Goal: Task Accomplishment & Management: Use online tool/utility

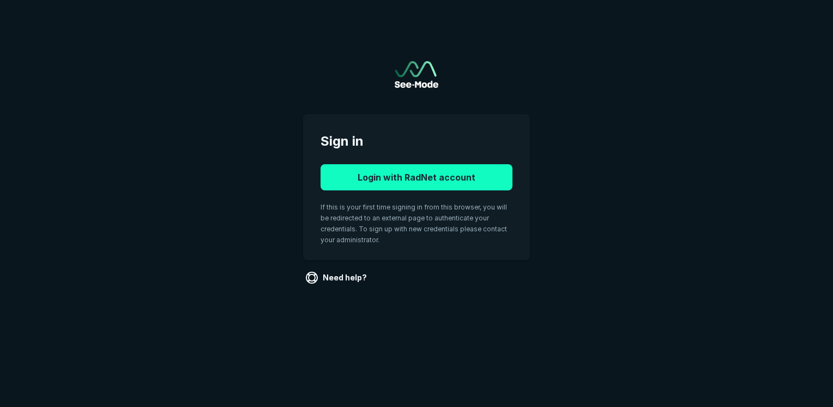
click at [436, 181] on button "Login with RadNet account" at bounding box center [417, 177] width 192 height 26
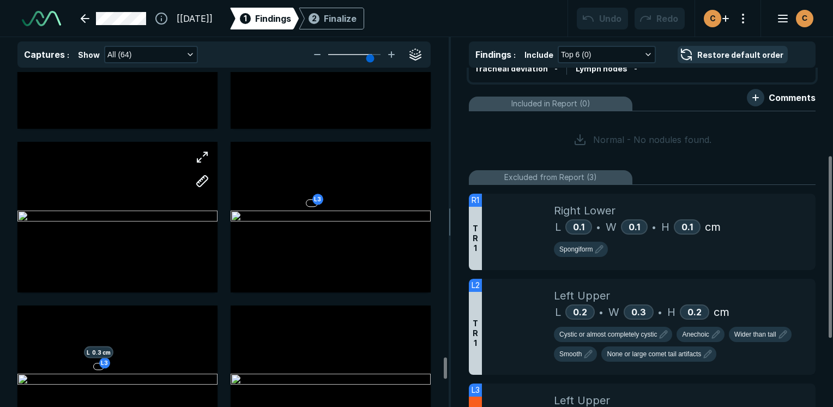
scroll to position [4457, 0]
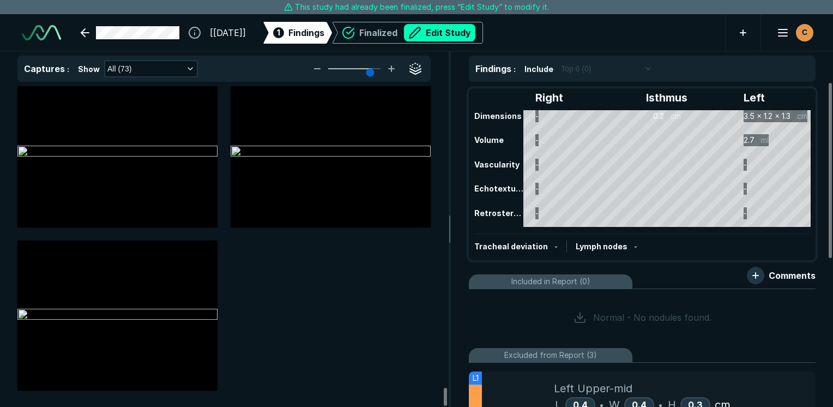
scroll to position [5723, 0]
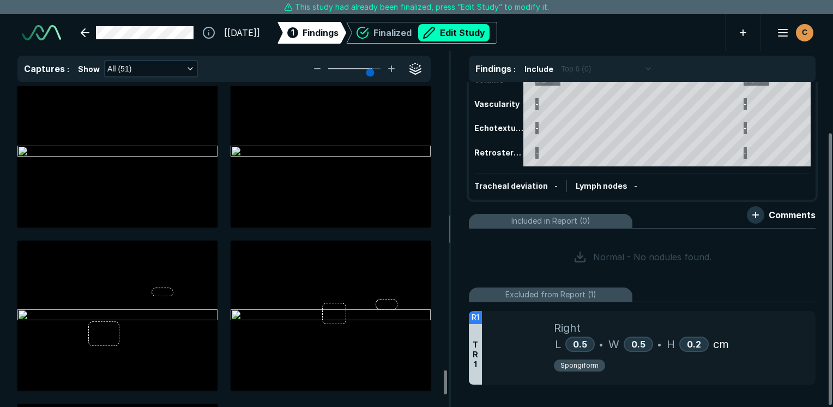
scroll to position [3927, 0]
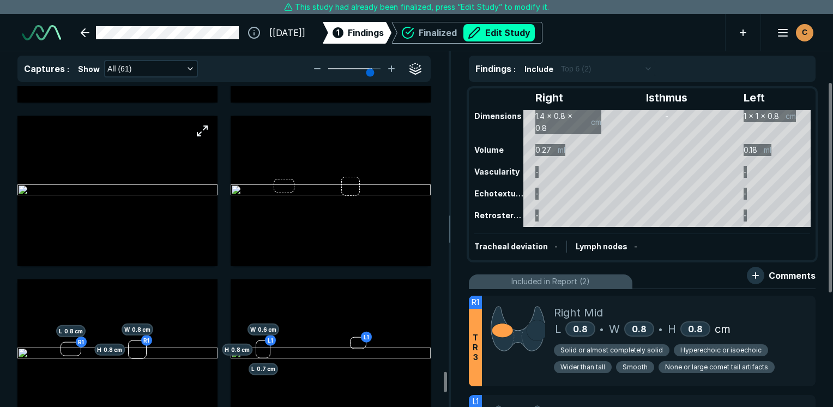
scroll to position [4525, 0]
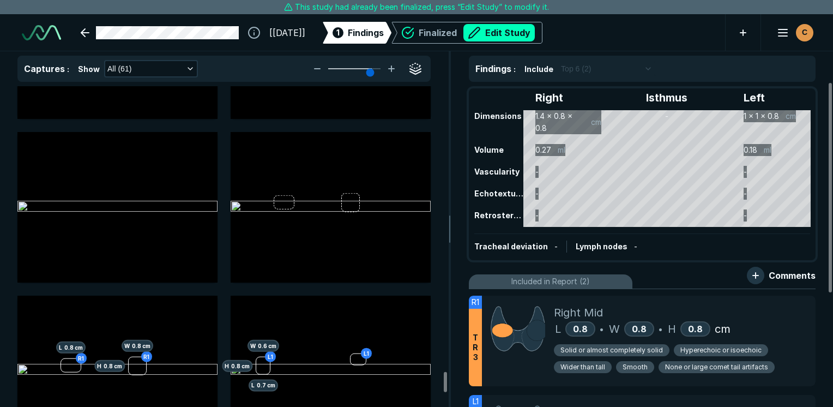
click at [647, 168] on div "Right Isthmus Left Dimensions 1.4 x 0.8 x 0.8 cm - 1 x 1 x 0.8 cm Volume 0.27 m…" at bounding box center [642, 174] width 345 height 170
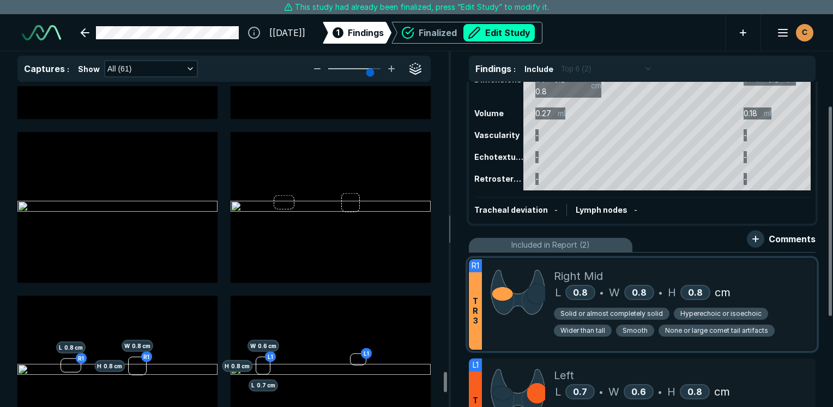
scroll to position [55, 0]
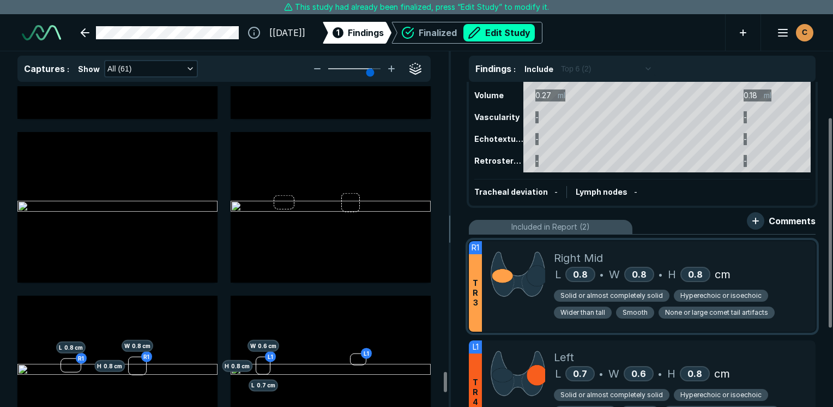
click at [796, 253] on div "Right Mid" at bounding box center [680, 258] width 253 height 16
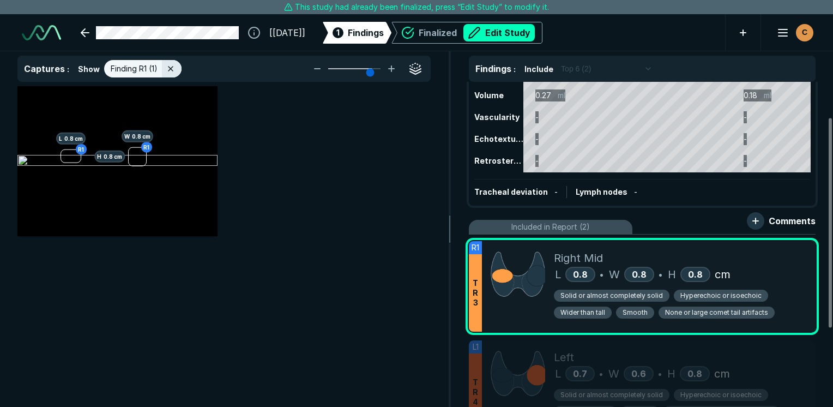
scroll to position [2727, 3245]
click at [505, 40] on button "Edit Study" at bounding box center [499, 32] width 71 height 17
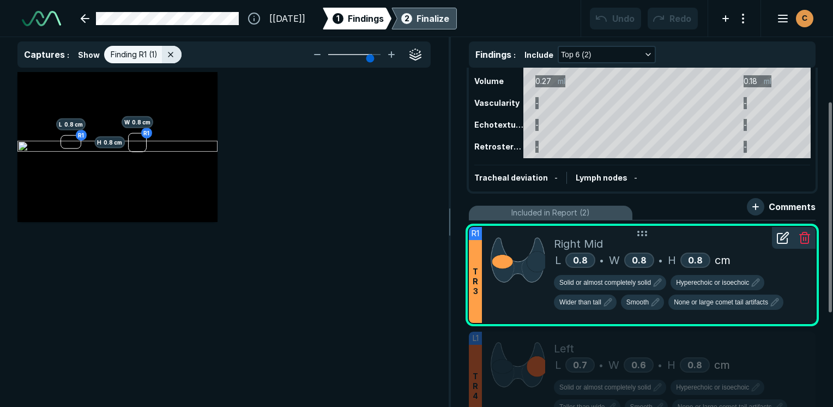
click at [794, 234] on div at bounding box center [805, 238] width 22 height 22
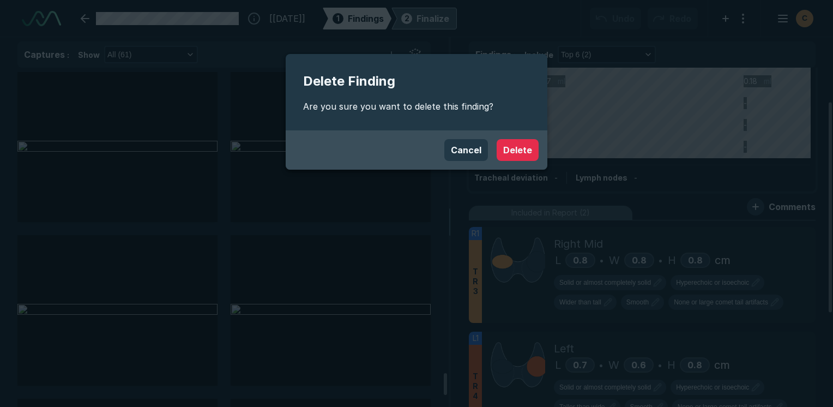
scroll to position [4525, 0]
click at [525, 157] on button "Delete" at bounding box center [518, 150] width 42 height 22
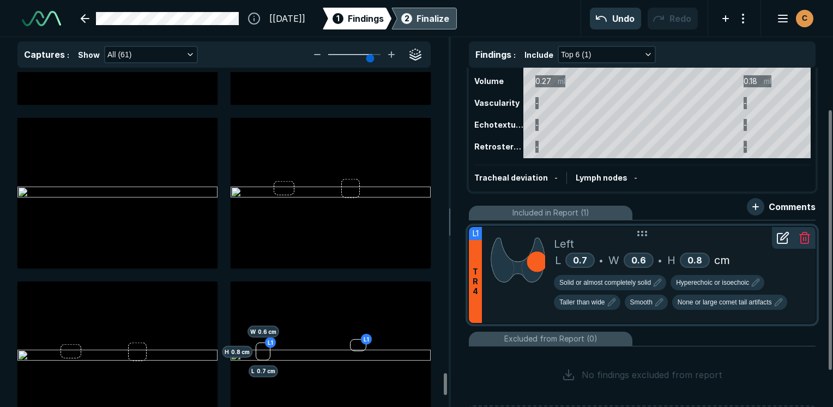
click at [809, 238] on icon at bounding box center [804, 237] width 13 height 13
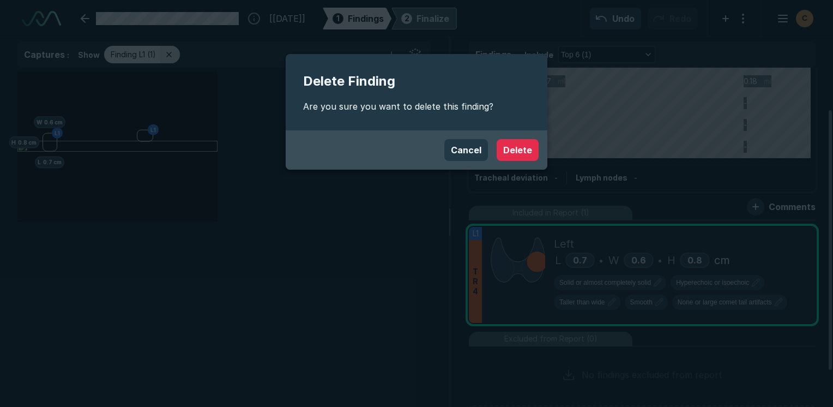
scroll to position [2790, 3245]
click at [524, 156] on button "Delete" at bounding box center [518, 150] width 42 height 22
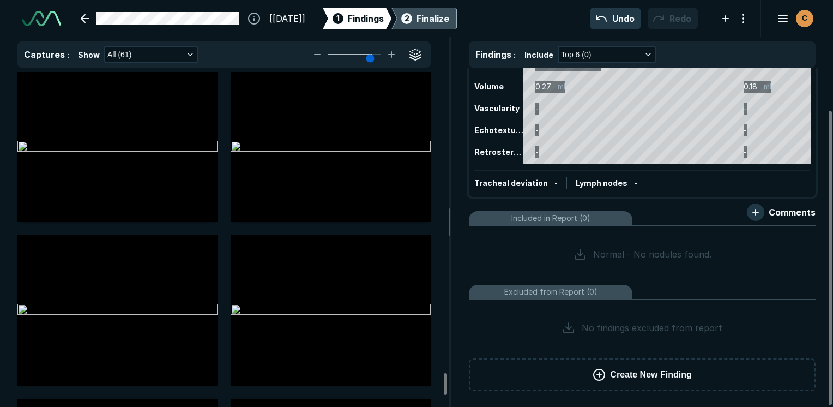
scroll to position [4525, 0]
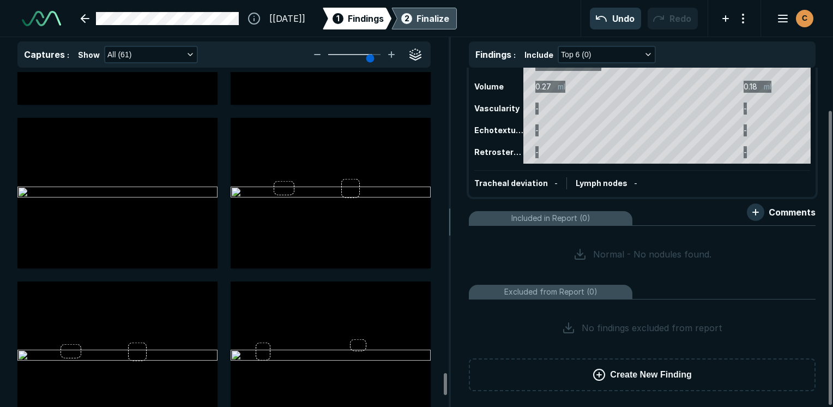
click at [457, 10] on div "2 Finalize" at bounding box center [424, 19] width 65 height 22
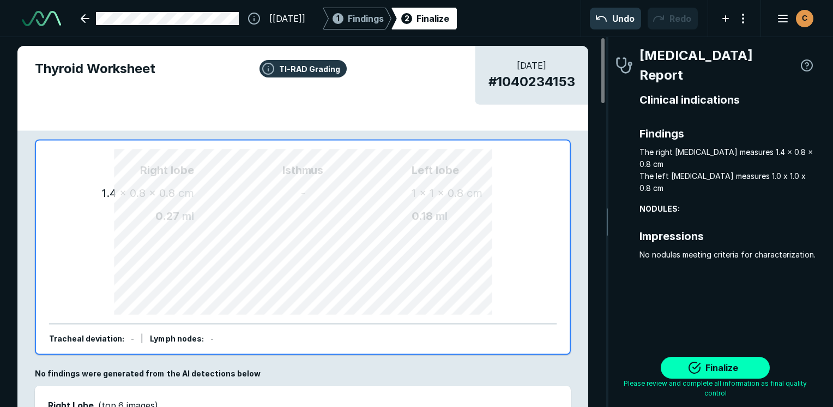
scroll to position [3004, 2285]
click at [692, 353] on div "Finalize Please review and complete all information as final quality control" at bounding box center [716, 373] width 200 height 68
click at [695, 362] on button "Finalize" at bounding box center [715, 368] width 109 height 22
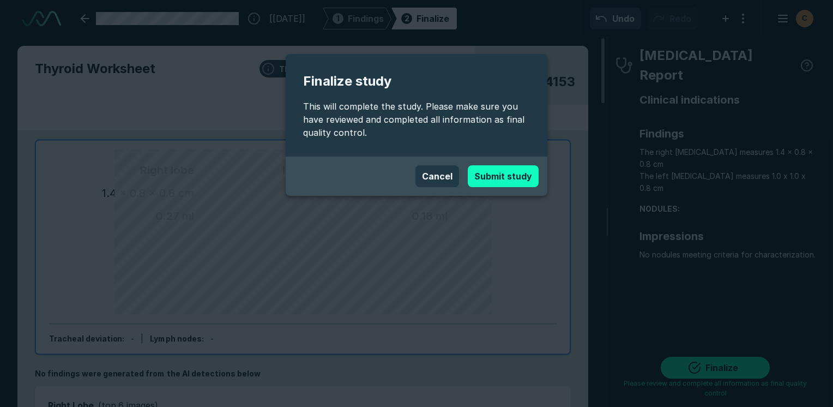
click at [531, 168] on button "Submit study" at bounding box center [503, 176] width 71 height 22
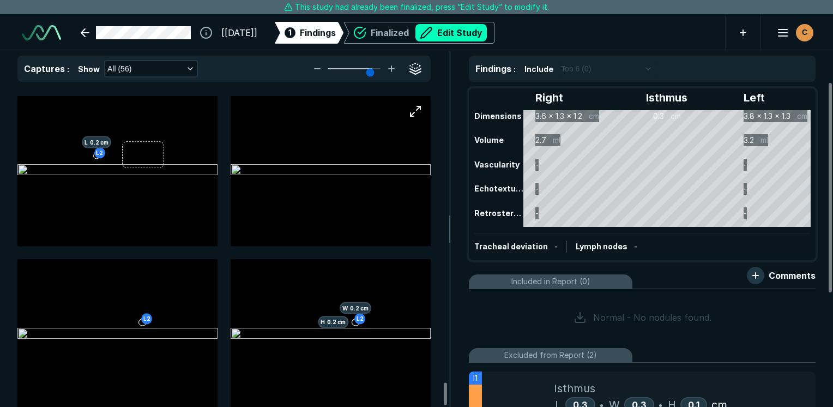
scroll to position [4254, 0]
